Goal: Contribute content: Contribute content

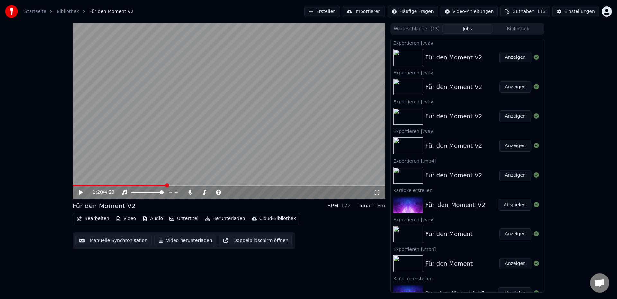
click at [104, 220] on button "Bearbeiten" at bounding box center [93, 218] width 38 height 9
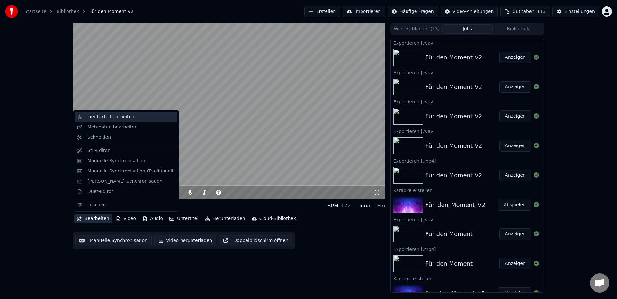
click at [99, 120] on div "Liedtexte bearbeiten" at bounding box center [110, 117] width 47 height 6
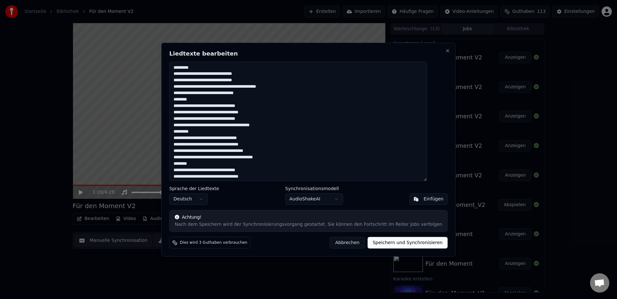
scroll to position [79, 0]
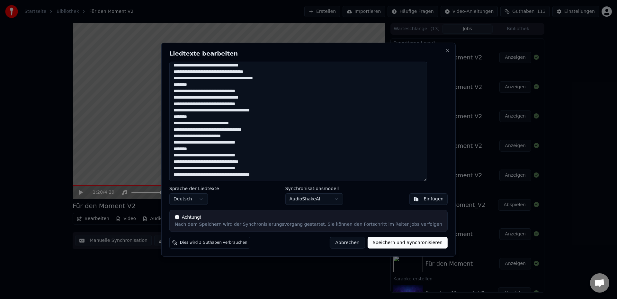
drag, startPoint x: 181, startPoint y: 67, endPoint x: 294, endPoint y: 174, distance: 156.0
click at [294, 174] on textarea at bounding box center [298, 121] width 258 height 120
click at [445, 51] on button "Close" at bounding box center [447, 50] width 5 height 5
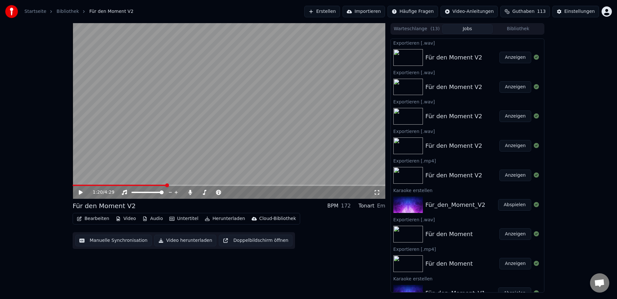
click at [334, 14] on button "Erstellen" at bounding box center [322, 12] width 36 height 12
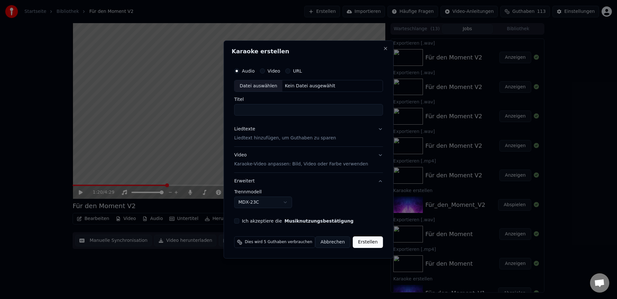
click at [252, 71] on label "Audio" at bounding box center [248, 71] width 13 height 5
click at [239, 71] on button "Audio" at bounding box center [236, 70] width 5 height 5
click at [257, 87] on div "Datei auswählen" at bounding box center [259, 86] width 48 height 12
type input "**********"
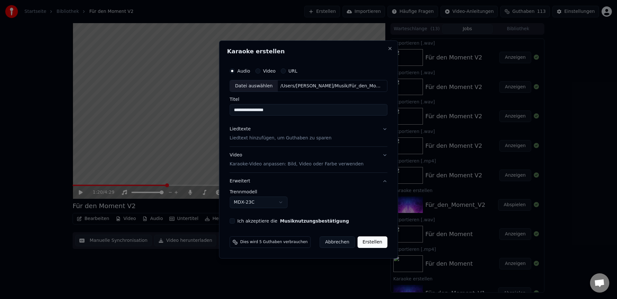
click at [267, 137] on p "Liedtext hinzufügen, um Guthaben zu sparen" at bounding box center [281, 138] width 102 height 6
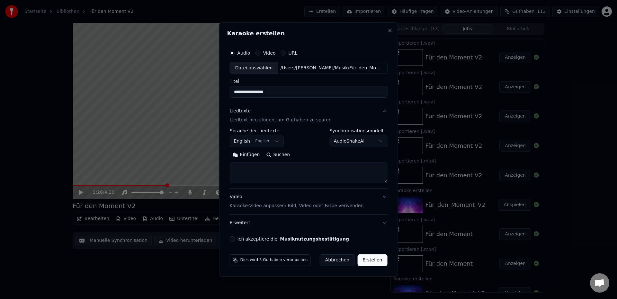
click at [242, 141] on body "Startseite Bibliothek Für den Moment V2 Erstellen Importieren Häufige Fragen Vi…" at bounding box center [308, 149] width 617 height 299
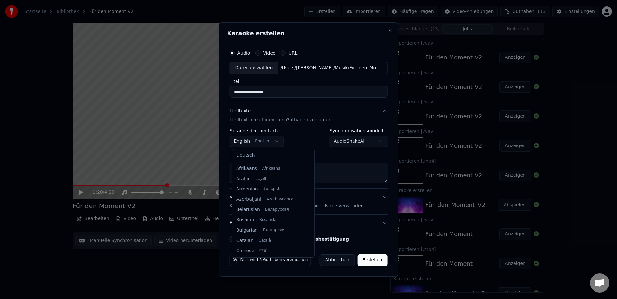
scroll to position [51, 0]
select select "**"
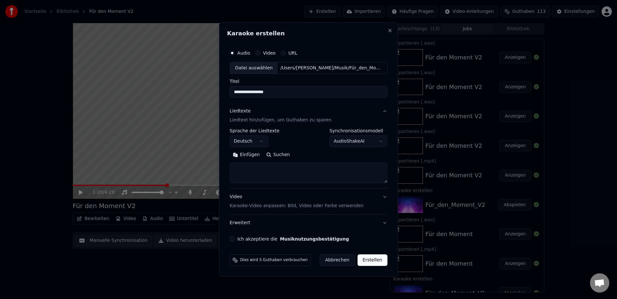
click at [246, 170] on textarea at bounding box center [309, 173] width 158 height 21
paste textarea "**********"
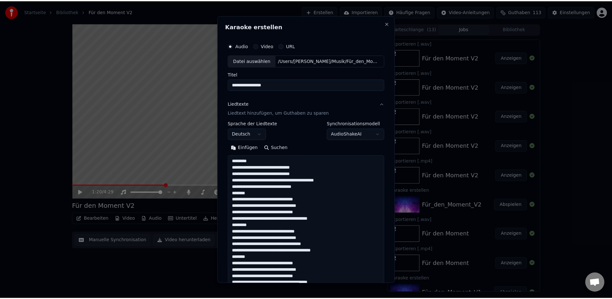
scroll to position [175, 0]
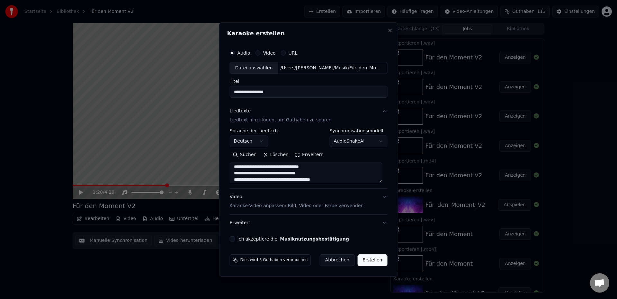
type textarea "**********"
click at [235, 239] on button "Ich akzeptiere die Musiknutzungsbestätigung" at bounding box center [232, 239] width 5 height 5
click at [382, 223] on button "Erweitert" at bounding box center [309, 223] width 158 height 17
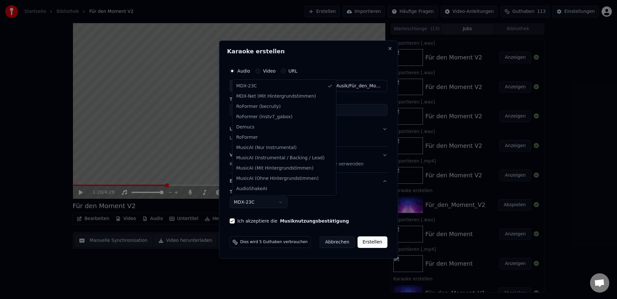
click at [249, 203] on body "Startseite Bibliothek Für den Moment V2 Erstellen Importieren Häufige Fragen Vi…" at bounding box center [308, 149] width 617 height 299
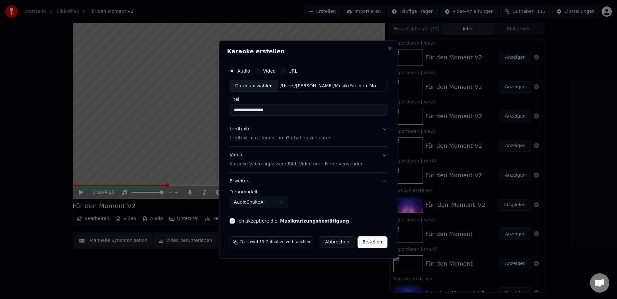
click at [368, 242] on button "Erstellen" at bounding box center [372, 243] width 30 height 12
select select "******"
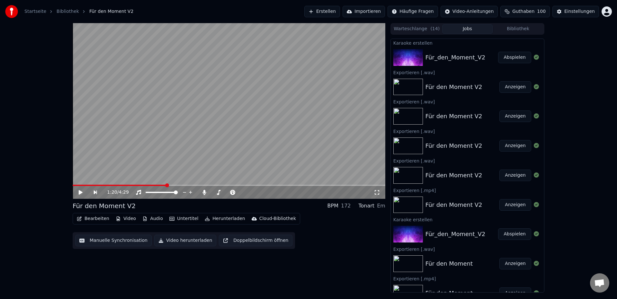
click at [507, 59] on button "Abspielen" at bounding box center [514, 58] width 33 height 12
click at [230, 192] on span at bounding box center [230, 193] width 4 height 4
click at [125, 185] on span at bounding box center [229, 185] width 313 height 1
click at [146, 186] on span at bounding box center [148, 186] width 4 height 4
click at [228, 193] on span at bounding box center [228, 193] width 4 height 4
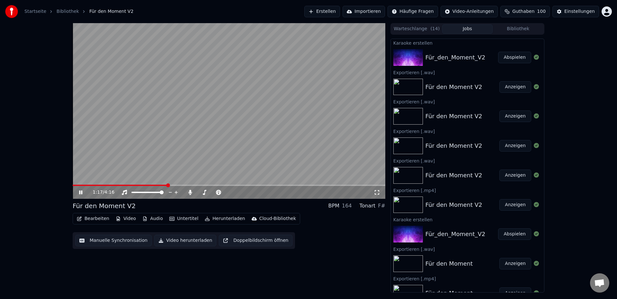
click at [81, 194] on icon at bounding box center [85, 192] width 15 height 5
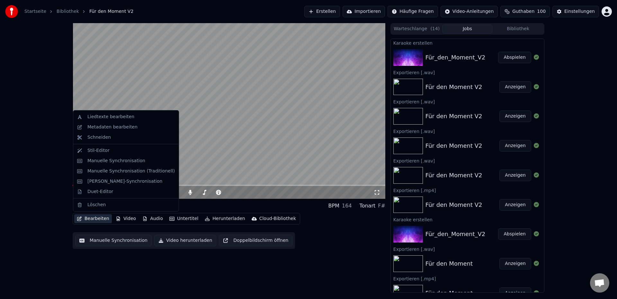
click at [99, 219] on button "Bearbeiten" at bounding box center [93, 218] width 38 height 9
click at [106, 193] on div "Duet-Editor" at bounding box center [100, 192] width 26 height 6
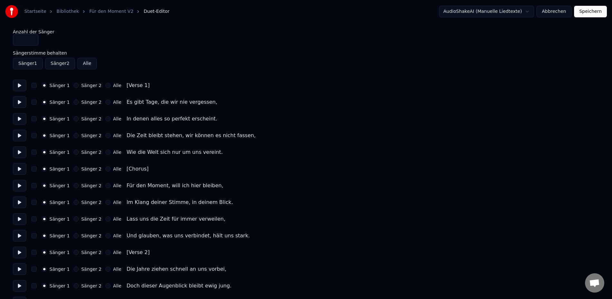
click at [20, 88] on button at bounding box center [20, 86] width 14 height 12
click at [22, 103] on button at bounding box center [20, 102] width 14 height 12
click at [75, 86] on button "Sänger 2" at bounding box center [76, 85] width 5 height 5
click at [22, 88] on button at bounding box center [20, 86] width 14 height 12
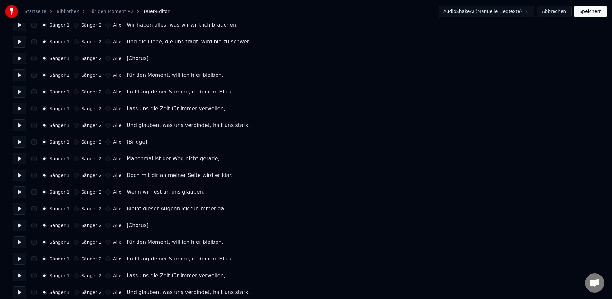
scroll to position [283, 0]
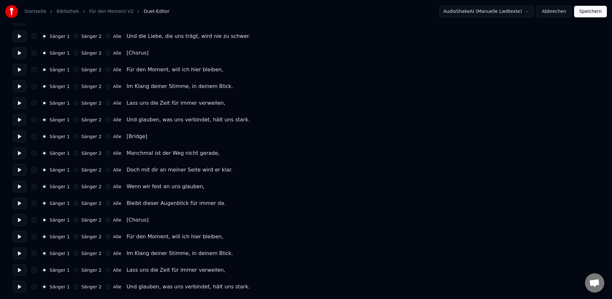
click at [18, 285] on button at bounding box center [20, 287] width 14 height 12
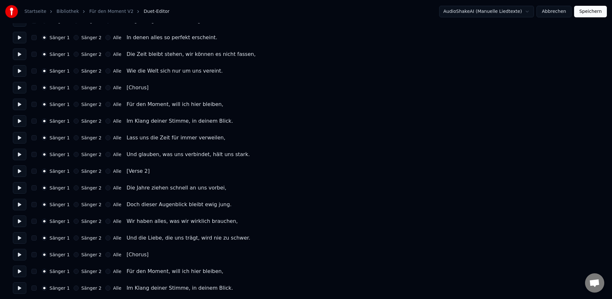
scroll to position [19, 0]
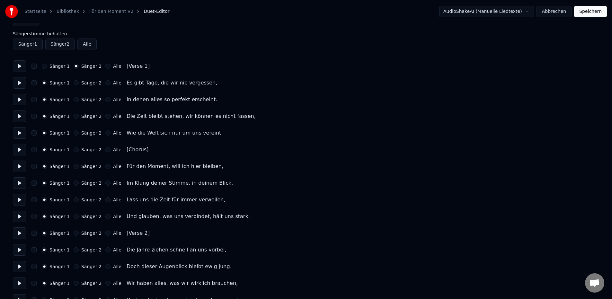
click at [553, 13] on button "Abbrechen" at bounding box center [554, 12] width 35 height 12
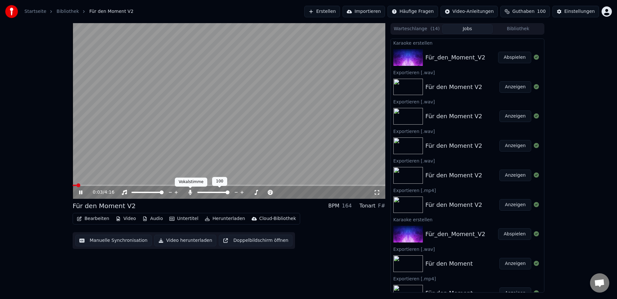
click at [189, 193] on icon at bounding box center [190, 192] width 4 height 5
click at [81, 194] on icon at bounding box center [85, 192] width 15 height 5
click at [80, 194] on icon at bounding box center [81, 192] width 4 height 5
click at [81, 193] on icon at bounding box center [80, 193] width 3 height 4
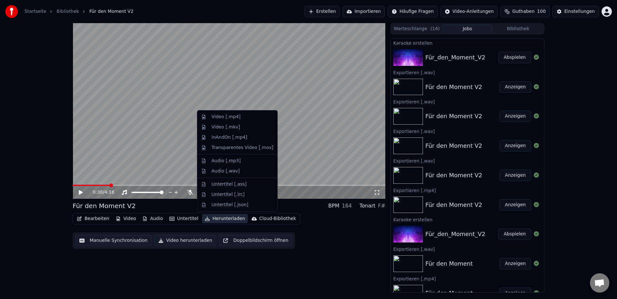
click at [228, 221] on button "Herunterladen" at bounding box center [224, 218] width 45 height 9
click at [228, 119] on div "Video [.mp4]" at bounding box center [226, 117] width 29 height 6
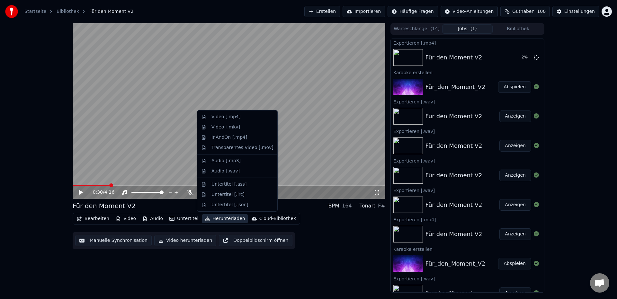
click at [228, 220] on button "Herunterladen" at bounding box center [224, 218] width 45 height 9
click at [234, 171] on div "Audio [.wav]" at bounding box center [226, 171] width 28 height 6
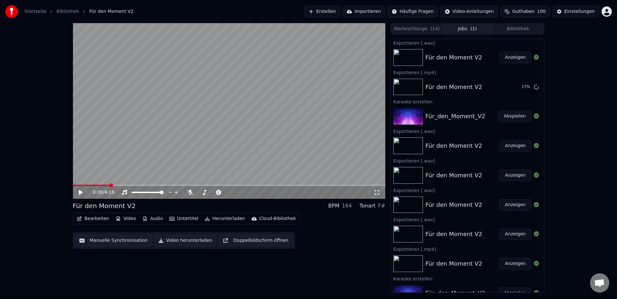
click at [515, 57] on button "Anzeigen" at bounding box center [516, 58] width 32 height 12
click at [509, 89] on button "Anzeigen" at bounding box center [516, 87] width 32 height 12
click at [188, 193] on icon at bounding box center [190, 192] width 6 height 5
click at [80, 192] on icon at bounding box center [81, 192] width 4 height 5
click at [135, 185] on span at bounding box center [229, 185] width 313 height 1
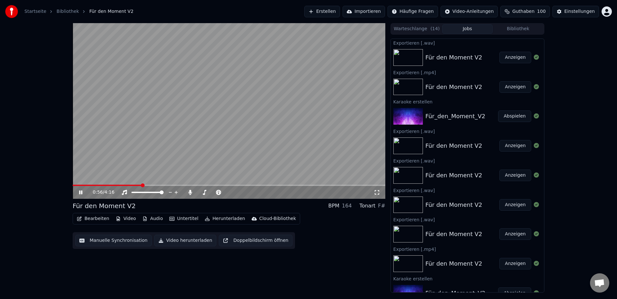
click at [81, 194] on icon at bounding box center [85, 192] width 15 height 5
click at [192, 194] on icon at bounding box center [190, 192] width 6 height 5
